Goal: Complete application form: Complete application form

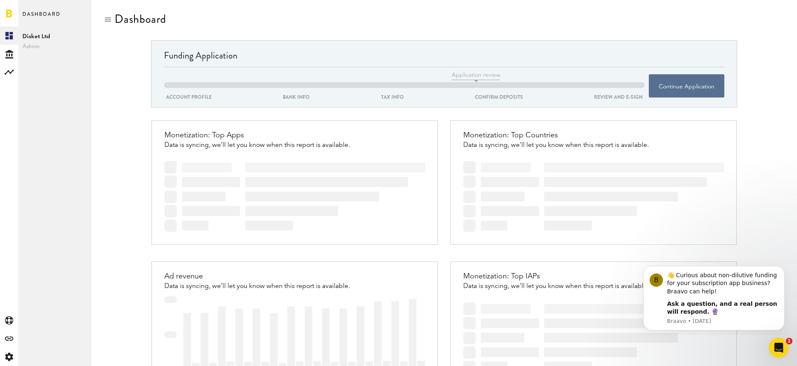
scroll to position [313, 0]
click at [280, 17] on div at bounding box center [444, 20] width 598 height 17
click at [687, 82] on button "Continue Application" at bounding box center [687, 85] width 76 height 23
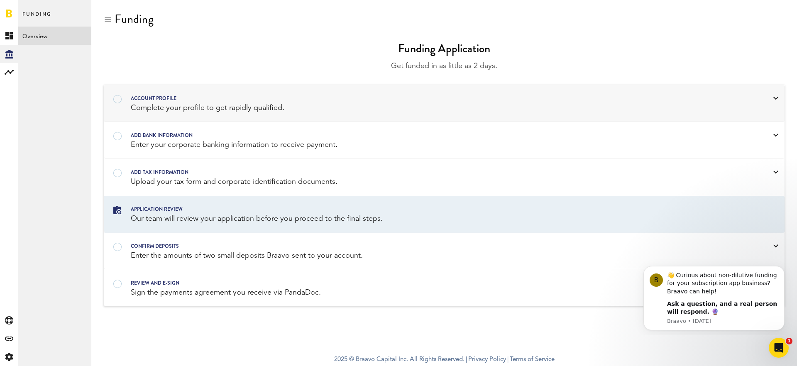
click at [305, 105] on div "Complete your profile to get rapidly qualified." at bounding box center [434, 108] width 606 height 10
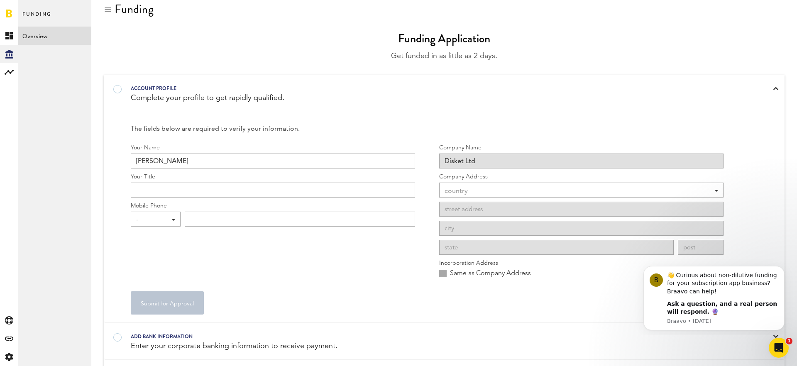
scroll to position [10, 0]
click at [194, 194] on input "Your Title" at bounding box center [273, 189] width 284 height 15
type input "Director"
click at [163, 217] on div "-" at bounding box center [151, 220] width 31 height 14
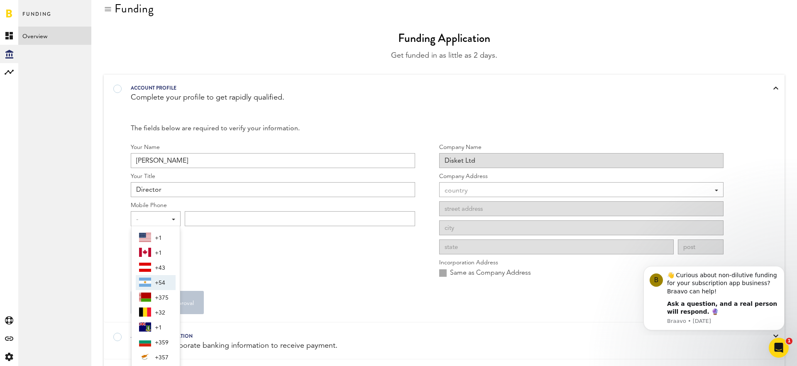
click at [281, 288] on form "Your Name [PERSON_NAME] Your Title Director Mobile Phone - - +1 +1 +43 +54 +375…" at bounding box center [427, 228] width 593 height 171
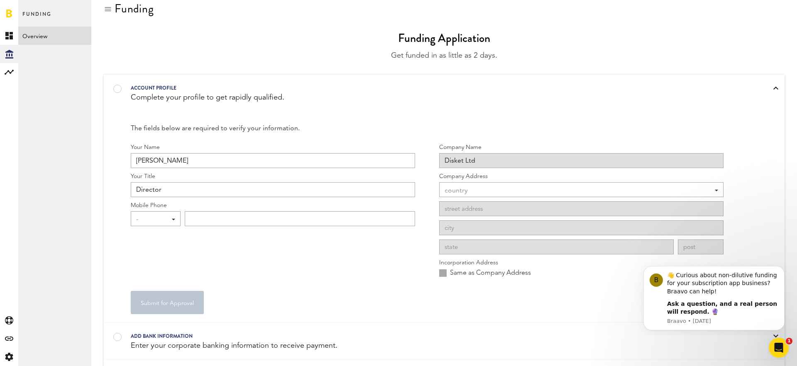
scroll to position [28, 0]
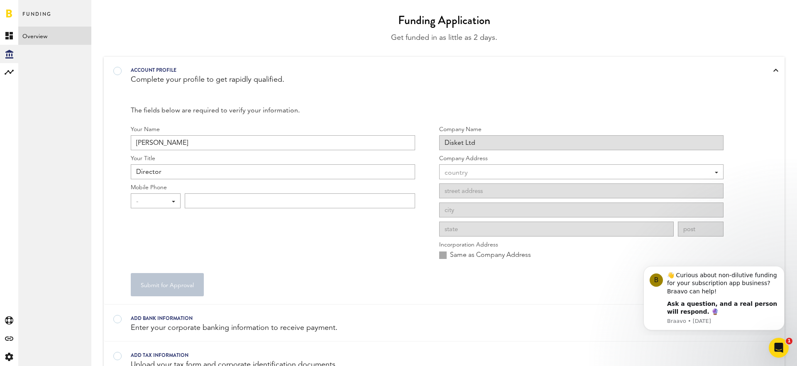
click at [481, 172] on div "country" at bounding box center [577, 173] width 265 height 14
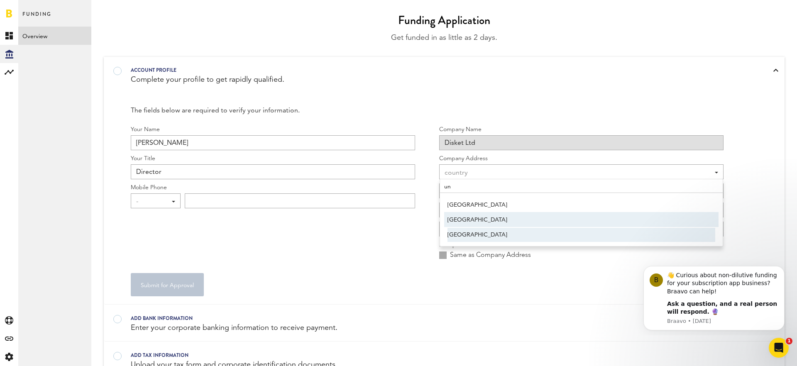
type input "un"
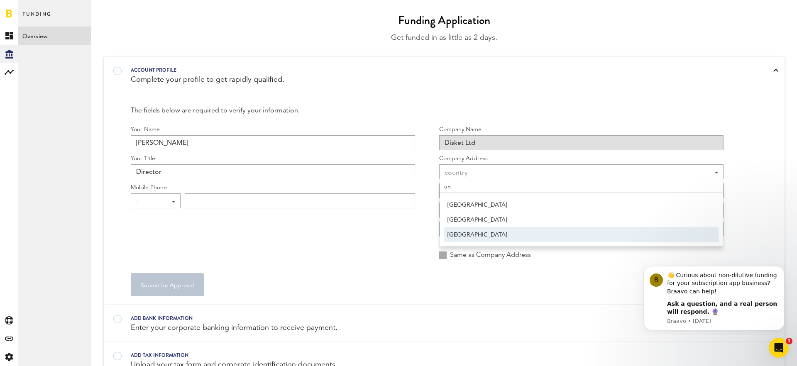
click at [474, 231] on span "[GEOGRAPHIC_DATA]" at bounding box center [582, 235] width 268 height 14
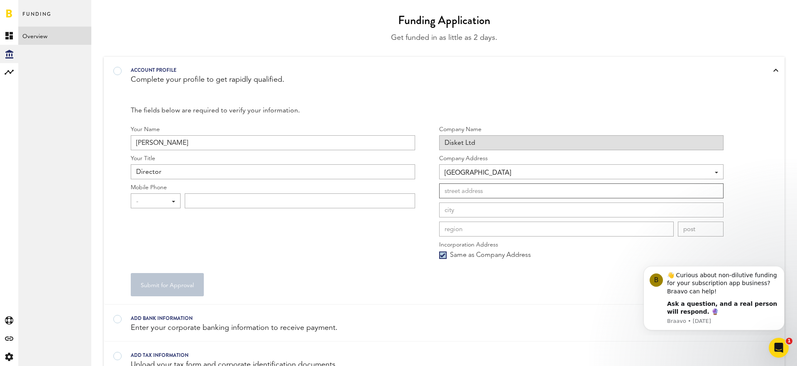
click at [461, 195] on input at bounding box center [581, 190] width 284 height 15
type input "9th Floor, [STREET_ADDRESS]"
type input "[GEOGRAPHIC_DATA]"
type input "EC2V 6DN"
click at [479, 230] on input at bounding box center [556, 229] width 235 height 15
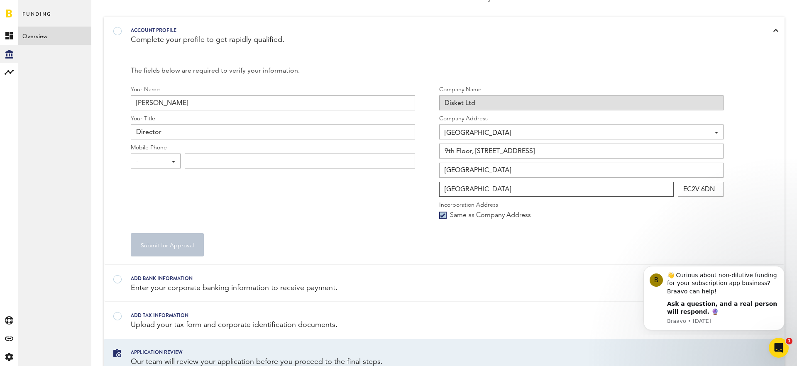
scroll to position [81, 0]
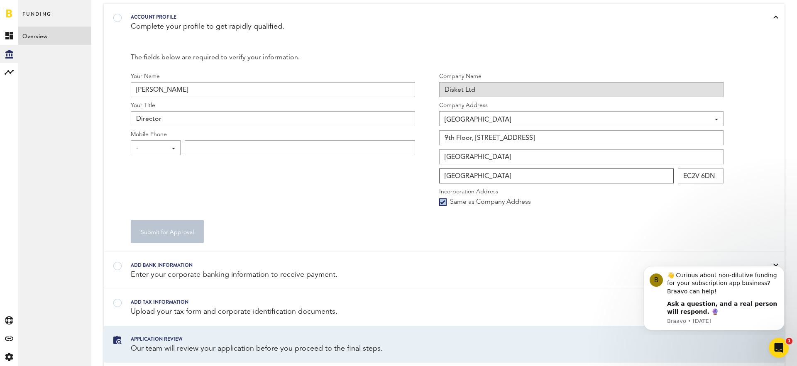
type input "[GEOGRAPHIC_DATA]"
click at [362, 165] on div "Your Name [PERSON_NAME] Your Title Director Mobile Phone - - +1 +1 +43 +54 +375…" at bounding box center [273, 141] width 284 height 139
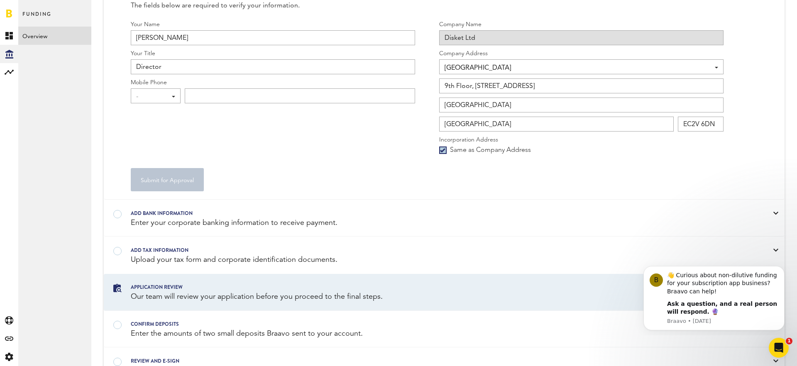
scroll to position [152, 0]
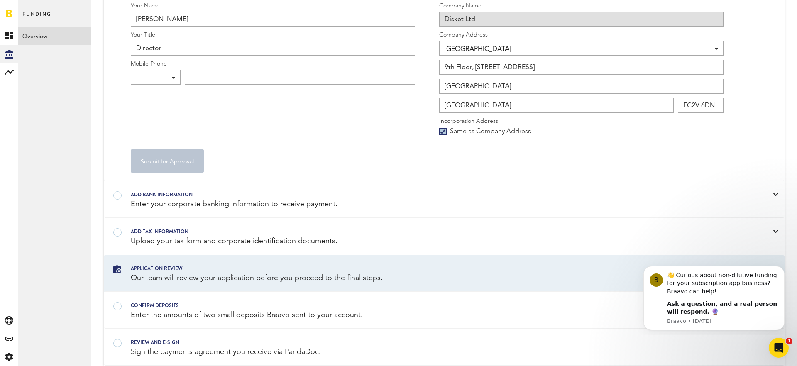
click at [163, 77] on div "-" at bounding box center [151, 78] width 31 height 14
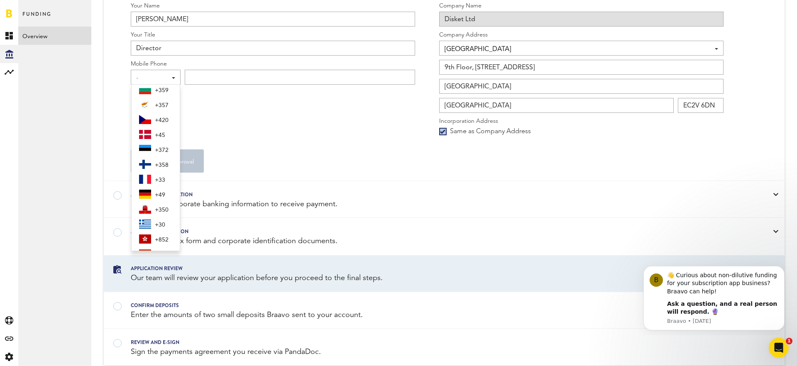
scroll to position [113, 0]
click at [158, 179] on span "+33" at bounding box center [163, 178] width 17 height 14
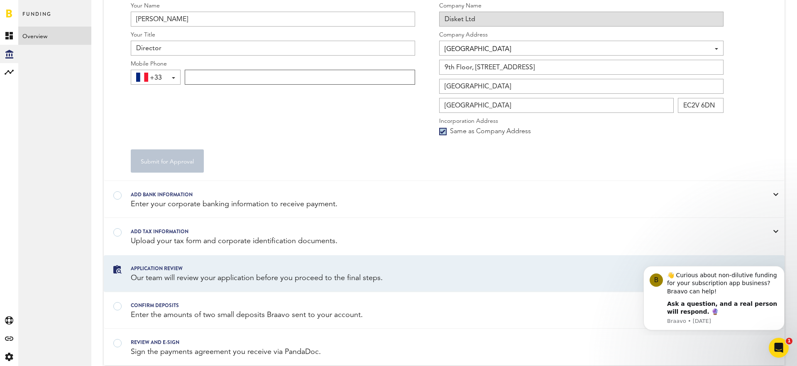
click at [212, 79] on input "text" at bounding box center [300, 77] width 230 height 15
click at [196, 77] on input "078 66 03 13" at bounding box center [300, 77] width 230 height 15
click at [195, 77] on input "078 66 03 13" at bounding box center [300, 77] width 230 height 15
click at [239, 80] on input "786 60 31 3" at bounding box center [300, 77] width 230 height 15
type input "786 60 31 38"
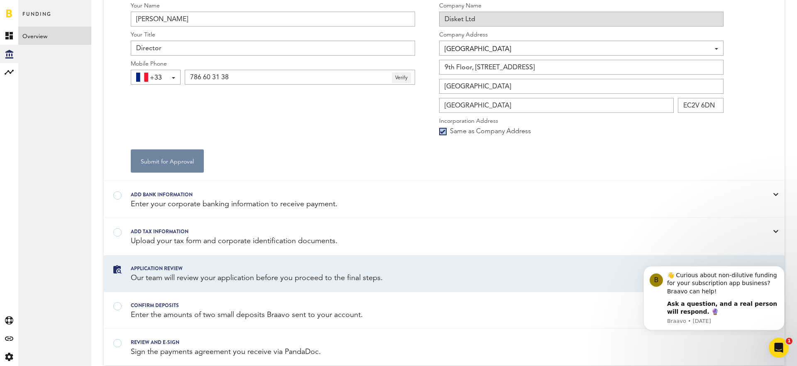
click at [171, 160] on button "Submit for Approval" at bounding box center [167, 160] width 73 height 23
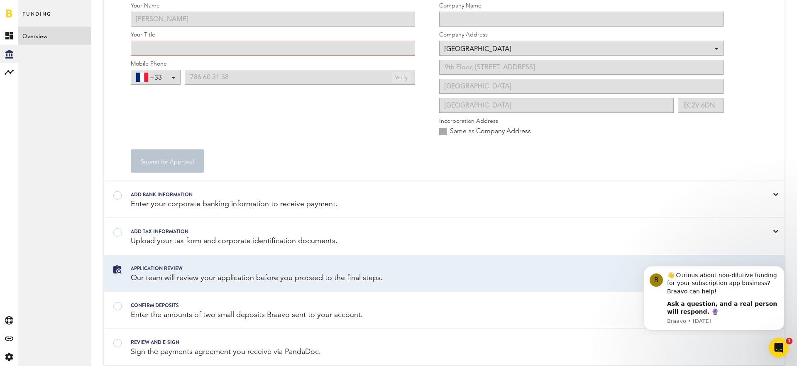
type input "Director"
type input "Disket Ltd"
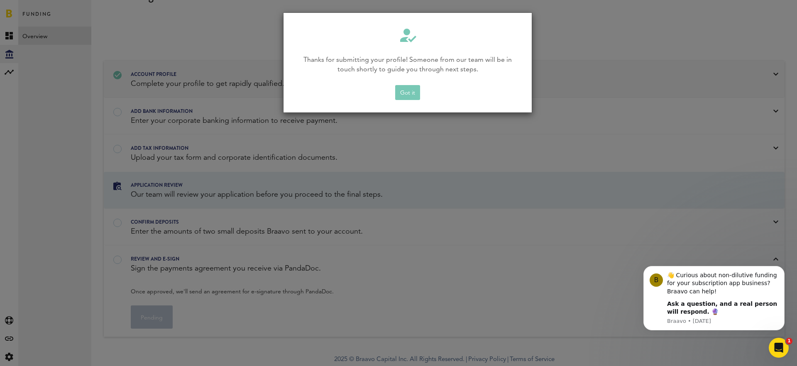
scroll to position [24, 0]
click at [416, 90] on button "Got it" at bounding box center [407, 92] width 25 height 15
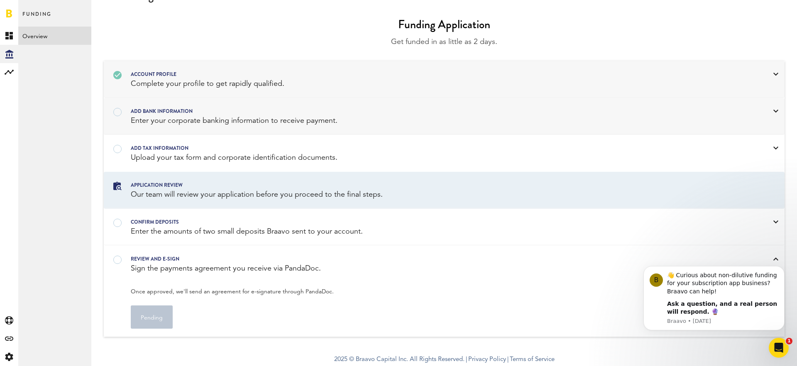
click at [156, 116] on div "Enter your corporate banking information to receive payment." at bounding box center [434, 121] width 606 height 10
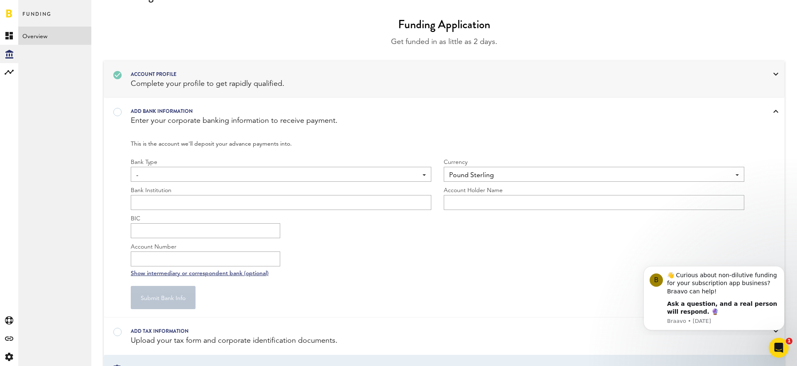
click at [171, 171] on span "-" at bounding box center [276, 176] width 281 height 14
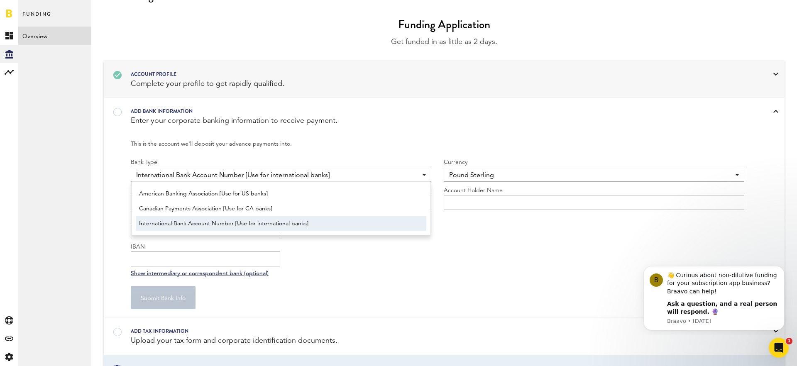
click at [191, 173] on span "International Bank Account Number [Use for international banks]" at bounding box center [276, 176] width 281 height 14
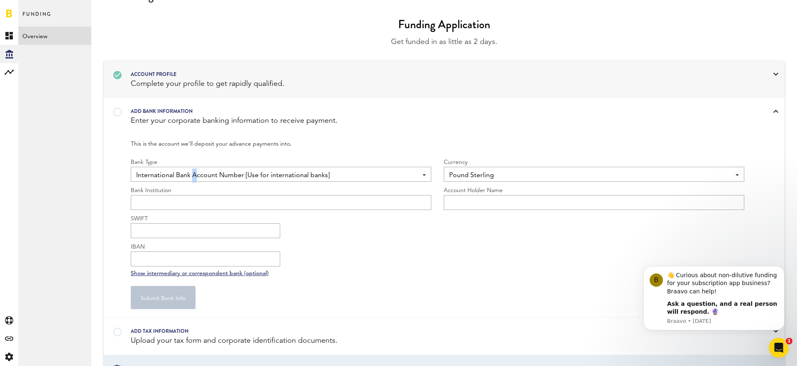
click at [191, 173] on span "International Bank Account Number [Use for international banks]" at bounding box center [276, 176] width 281 height 14
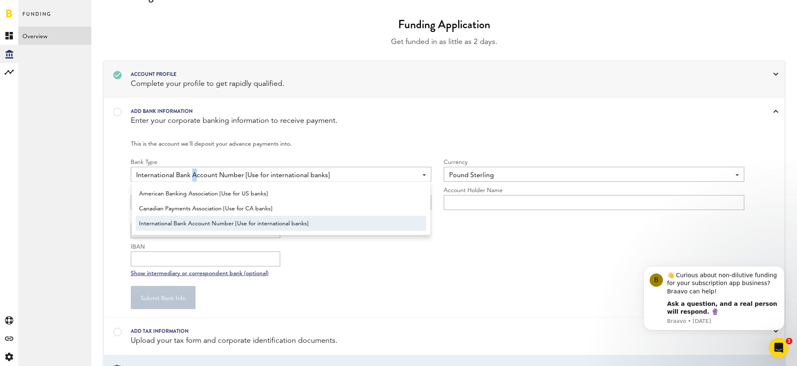
click at [202, 219] on span "International Bank Account Number [Use for international banks]" at bounding box center [281, 224] width 284 height 14
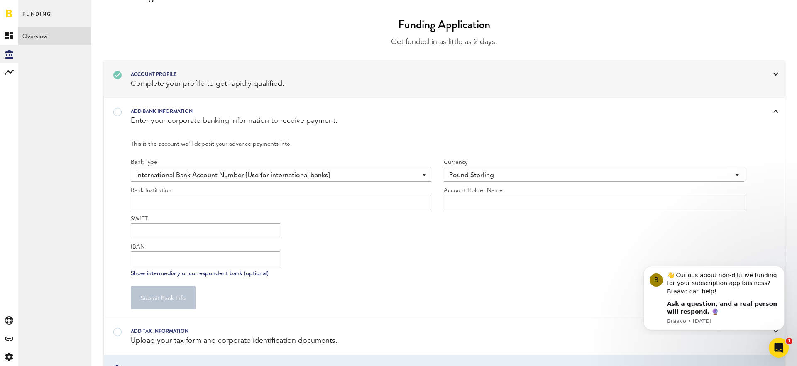
click at [479, 174] on span "Pound Sterling" at bounding box center [589, 176] width 281 height 14
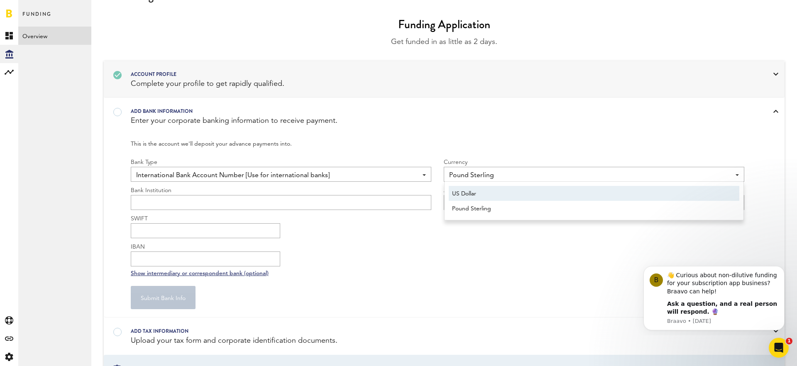
click at [473, 192] on span "US Dollar" at bounding box center [594, 194] width 284 height 14
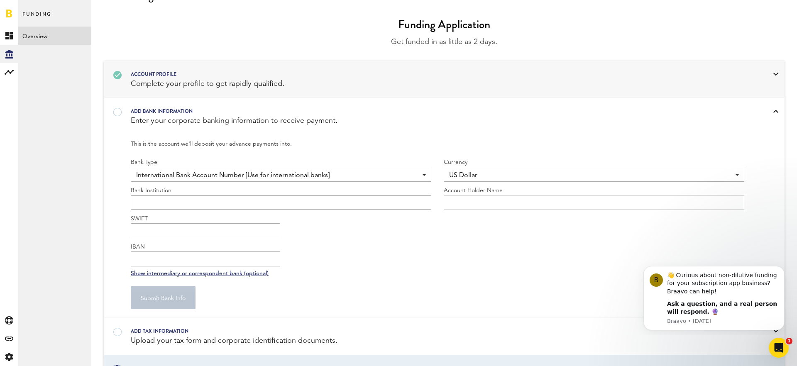
click at [198, 206] on input "text" at bounding box center [281, 202] width 301 height 15
click at [491, 174] on span "US Dollar" at bounding box center [589, 176] width 281 height 14
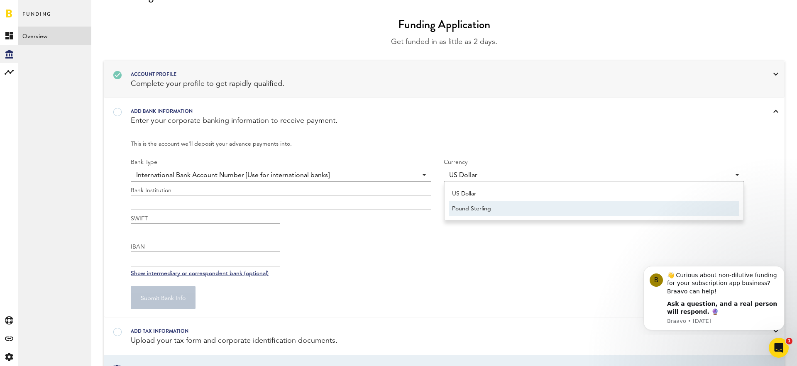
click at [478, 203] on span "Pound Sterling" at bounding box center [594, 209] width 284 height 14
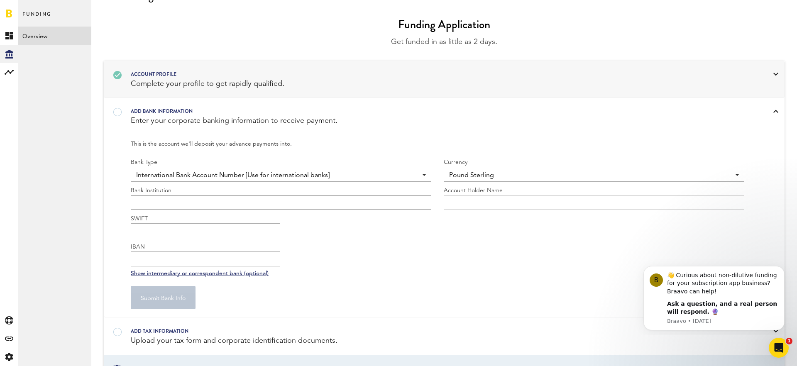
click at [281, 204] on input "text" at bounding box center [281, 202] width 301 height 15
type input "Wise"
click at [483, 205] on input "text" at bounding box center [594, 202] width 301 height 15
type input "Disket Ltd"
click at [213, 232] on input "SWIFT" at bounding box center [205, 230] width 149 height 15
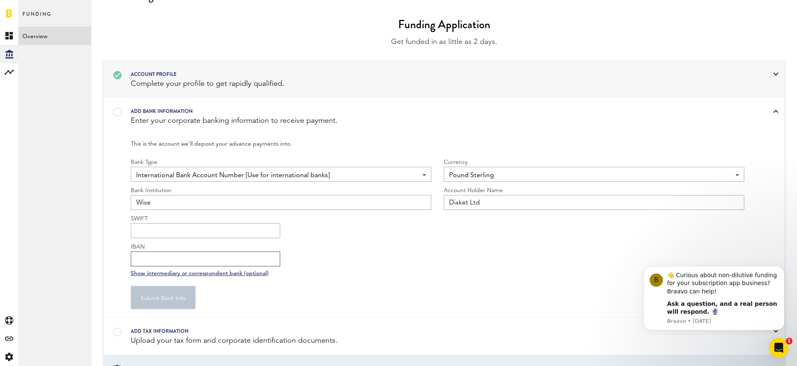
click at [189, 261] on input "IBAN" at bounding box center [205, 259] width 149 height 15
paste input "[FINANCIAL_ID]"
type input "[FINANCIAL_ID]"
click at [175, 232] on input "SWIFT" at bounding box center [205, 230] width 149 height 15
paste input "TRWIGB2LXXX"
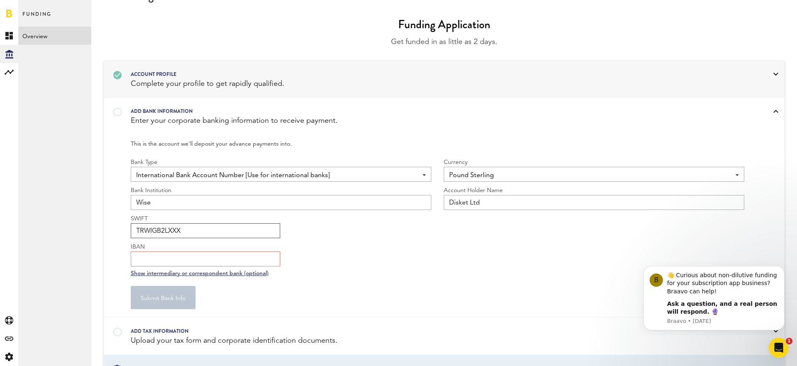
type input "TRWIGB2LXXX"
click at [166, 259] on input "IBAN" at bounding box center [205, 259] width 149 height 15
click at [327, 263] on div "SWIFT [SWIFT_CODE] IBAN" at bounding box center [438, 240] width 614 height 52
click at [176, 262] on input "IBAN" at bounding box center [205, 259] width 149 height 15
paste input "[FINANCIAL_ID]"
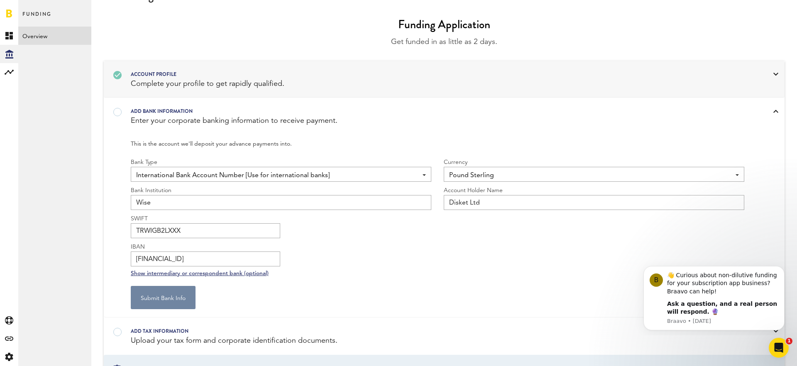
click at [183, 297] on button "Submit Bank Info" at bounding box center [163, 297] width 65 height 23
type input "**********"
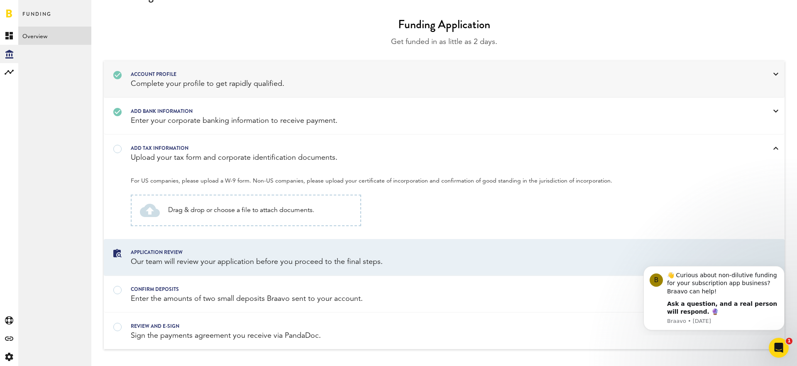
click at [235, 206] on span "Drag & drop or choose a file to attach documents." at bounding box center [241, 210] width 146 height 10
type input "C:\fakepath\Certificate of Incorporation 30_03_2024.pdf"
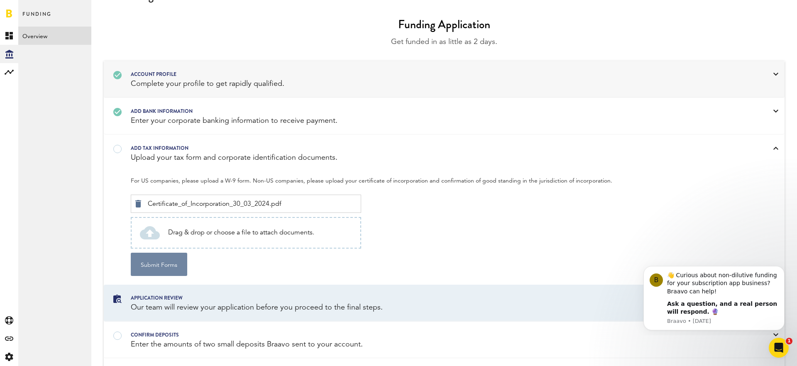
click at [160, 264] on button "Submit Forms" at bounding box center [159, 264] width 56 height 23
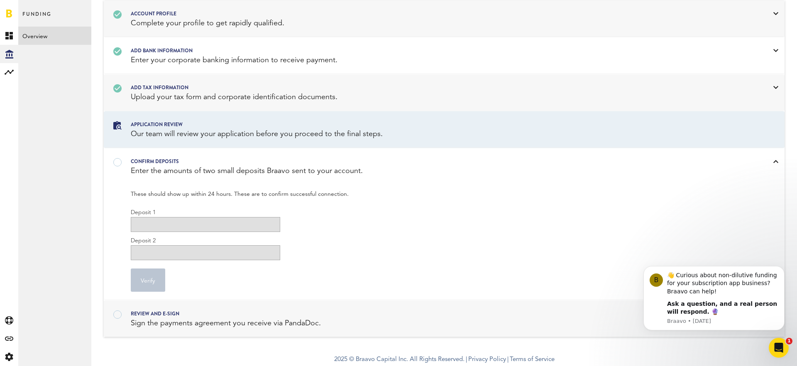
scroll to position [0, 0]
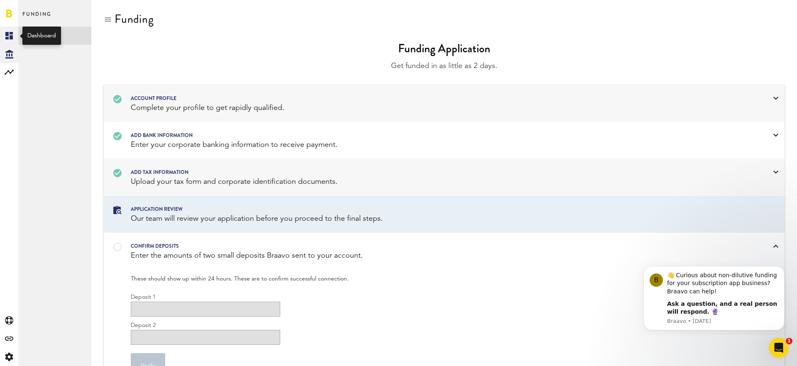
click at [10, 35] on rect at bounding box center [9, 36] width 10 height 10
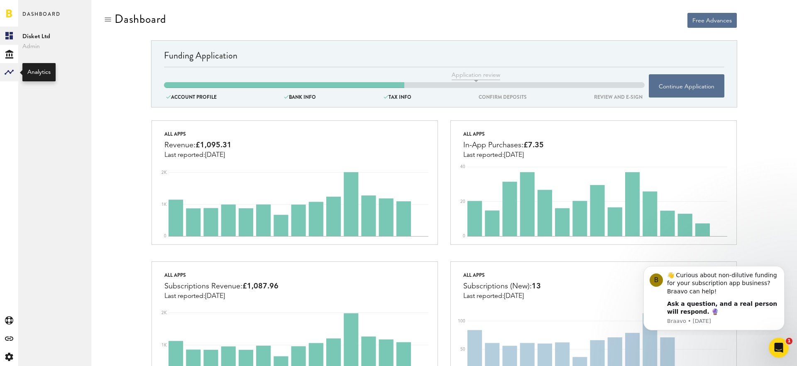
click at [9, 78] on div at bounding box center [9, 72] width 18 height 18
click at [44, 35] on link "Monetization" at bounding box center [54, 36] width 73 height 18
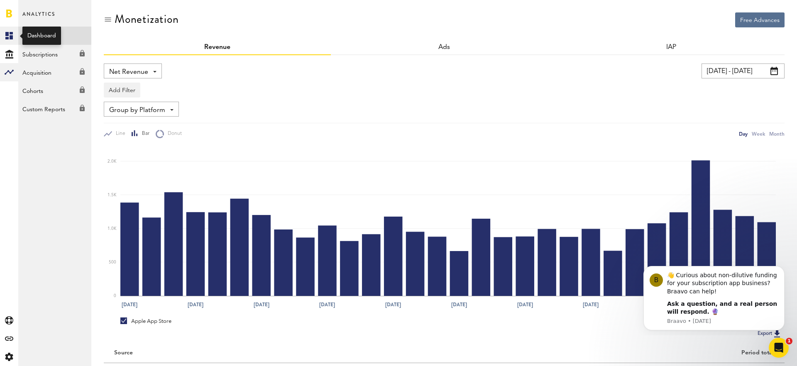
click at [8, 37] on icon at bounding box center [8, 35] width 7 height 7
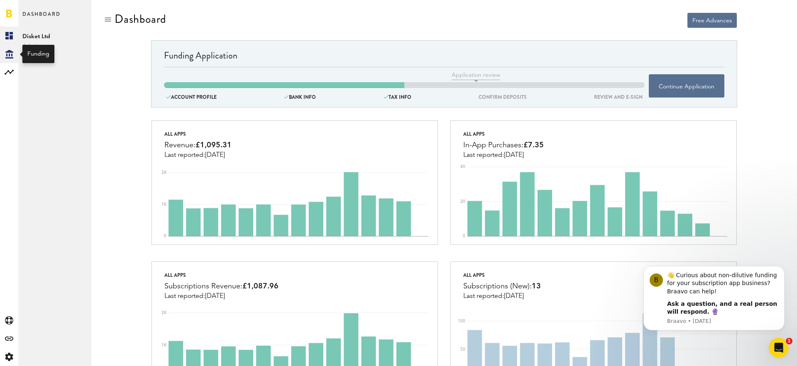
click at [4, 56] on div "Created with Sketch." at bounding box center [9, 54] width 18 height 18
click at [5, 72] on rect at bounding box center [9, 72] width 10 height 10
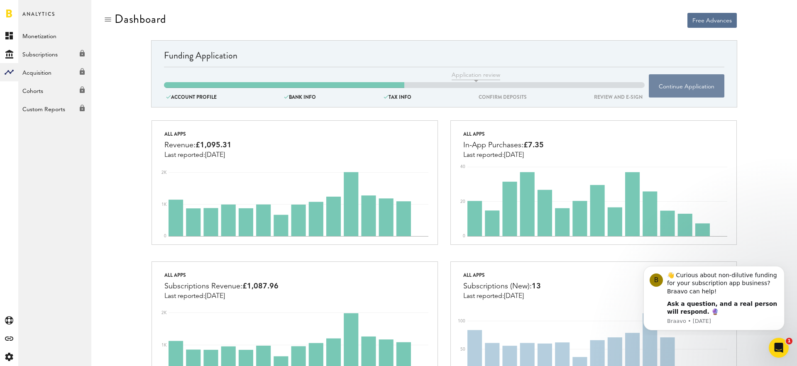
click at [684, 86] on button "Continue Application" at bounding box center [687, 85] width 76 height 23
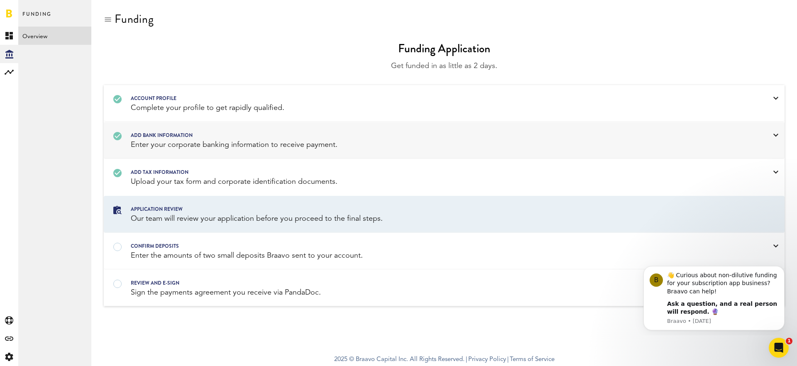
click at [194, 141] on div "Enter your corporate banking information to receive payment." at bounding box center [434, 145] width 606 height 10
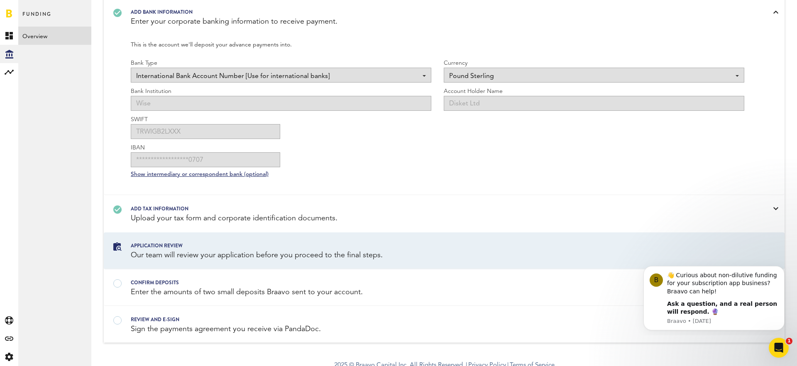
scroll to position [2, 0]
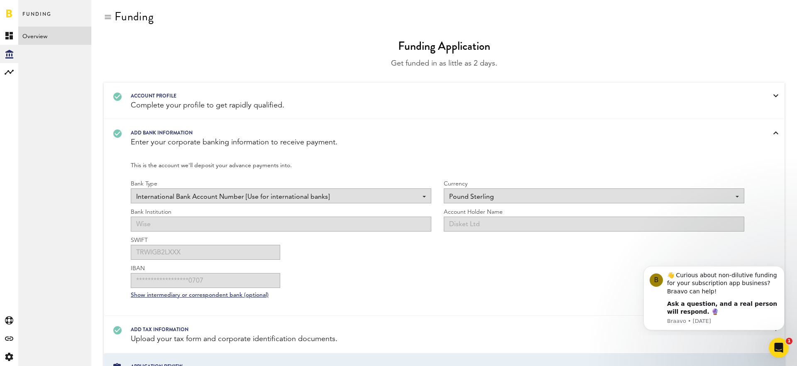
click at [182, 120] on div "Add bank information Enter your corporate banking information to receive paymen…" at bounding box center [444, 138] width 680 height 36
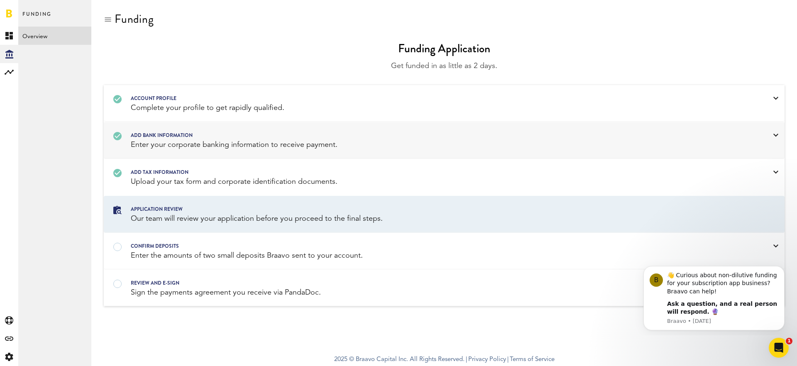
scroll to position [0, 0]
click at [10, 344] on div "Created with Sketch." at bounding box center [9, 339] width 18 height 18
click at [51, 35] on link "All" at bounding box center [54, 36] width 73 height 18
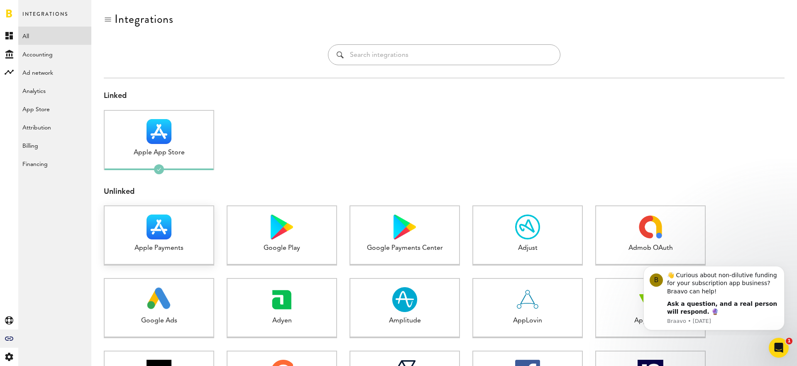
click at [159, 238] on img at bounding box center [159, 227] width 25 height 25
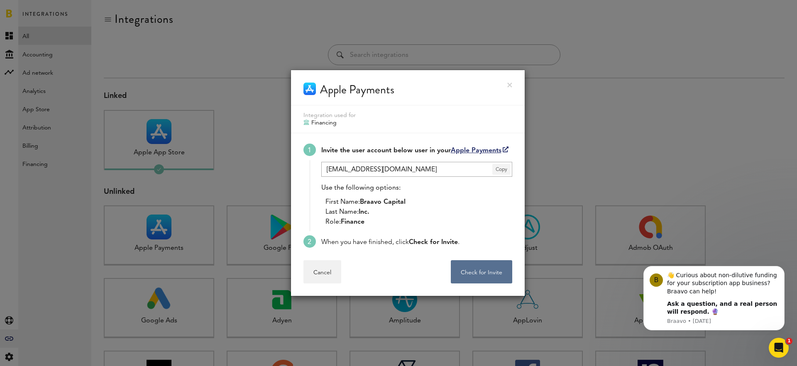
click at [497, 171] on span "Copy" at bounding box center [501, 169] width 18 height 11
drag, startPoint x: 362, startPoint y: 199, endPoint x: 413, endPoint y: 204, distance: 50.9
click at [413, 204] on li "First Name: Braavo Capital" at bounding box center [418, 202] width 187 height 10
copy span "Braavo Capital"
click at [472, 269] on button "Check for Invite . . ." at bounding box center [481, 271] width 61 height 23
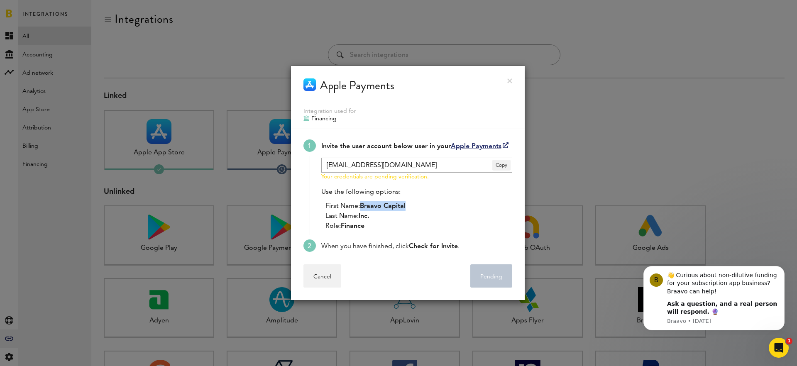
click at [509, 80] on link at bounding box center [509, 80] width 5 height 5
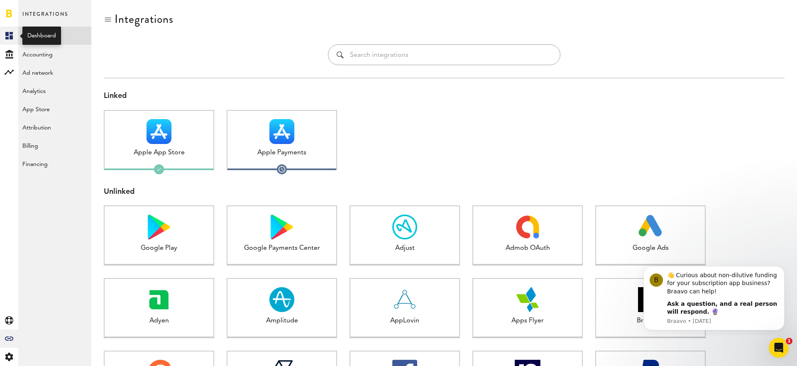
click at [9, 36] on rect at bounding box center [9, 36] width 10 height 10
